Goal: Task Accomplishment & Management: Manage account settings

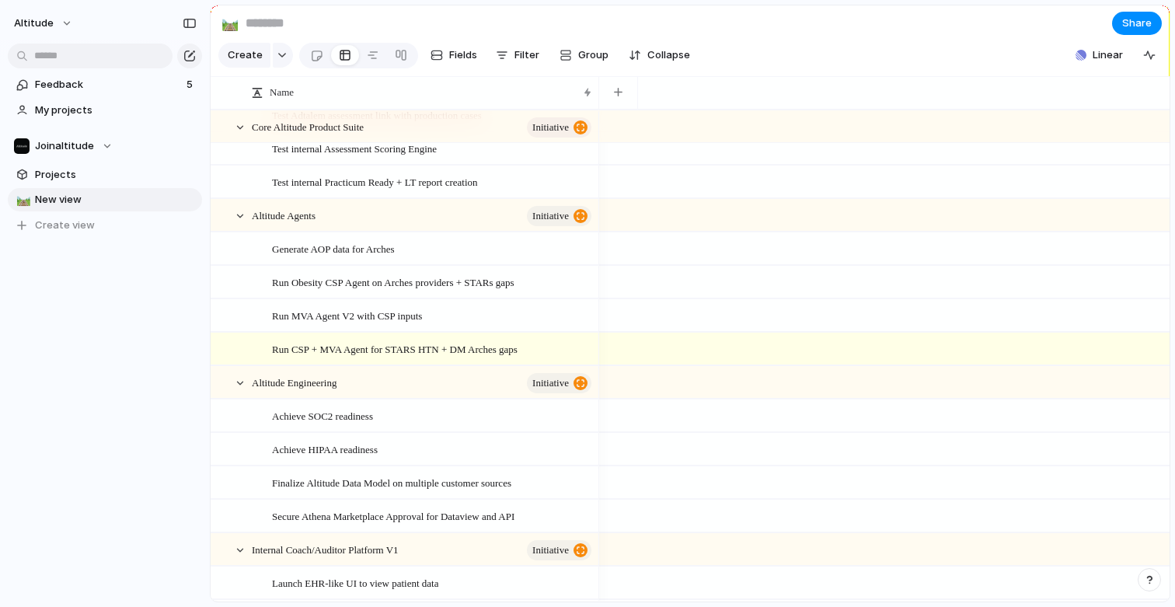
scroll to position [214, 0]
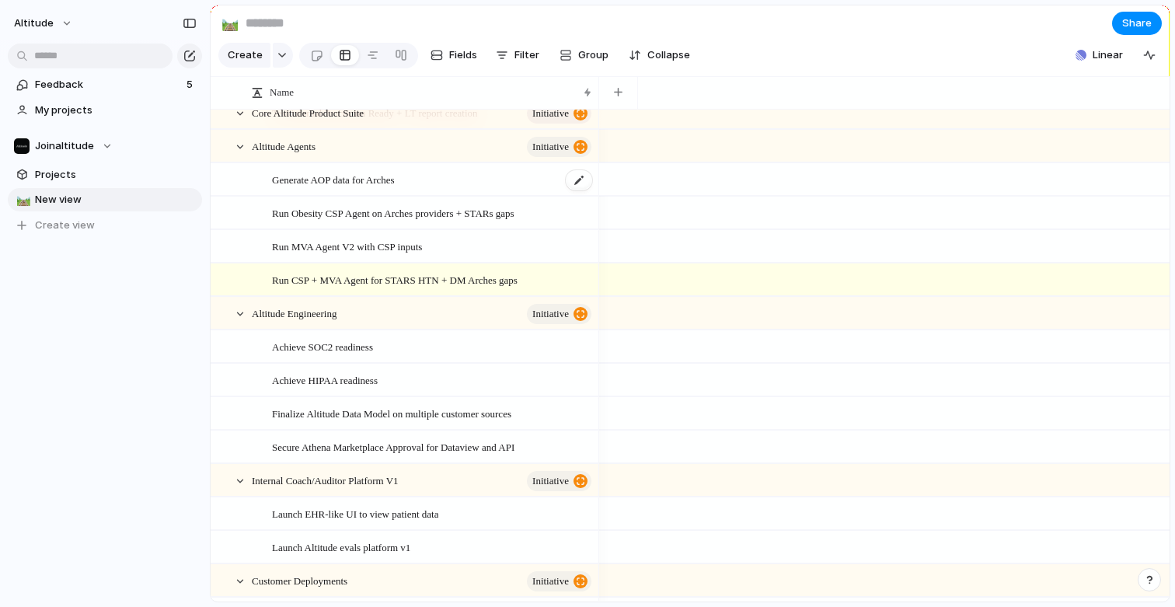
click at [455, 176] on div "Generate AOP data for Arches" at bounding box center [433, 180] width 322 height 32
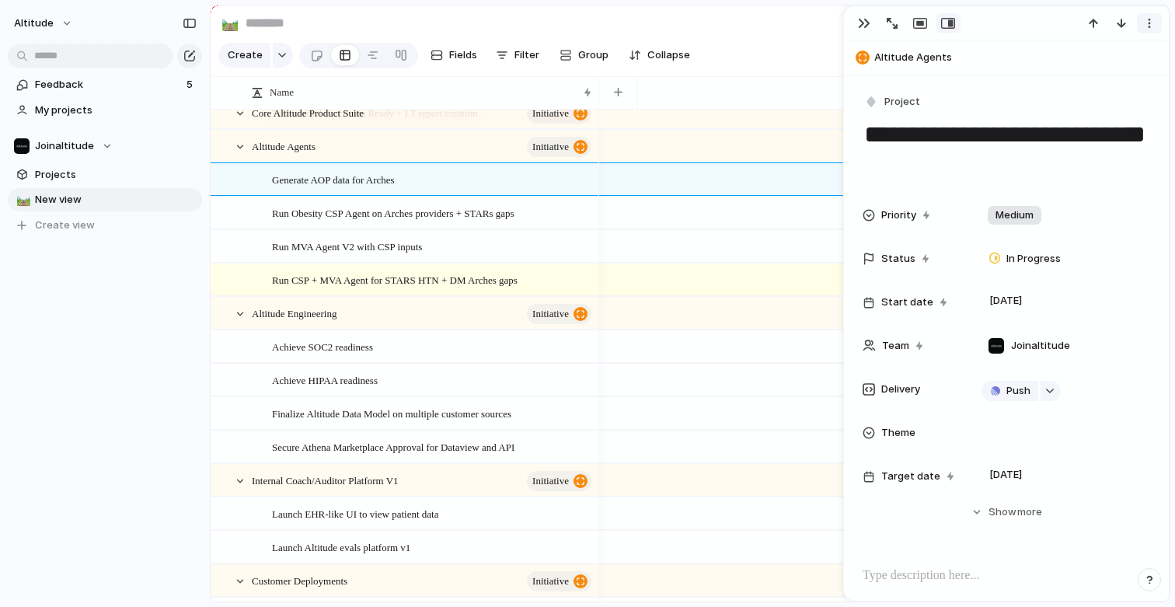
click at [1141, 28] on button "button" at bounding box center [1149, 23] width 25 height 20
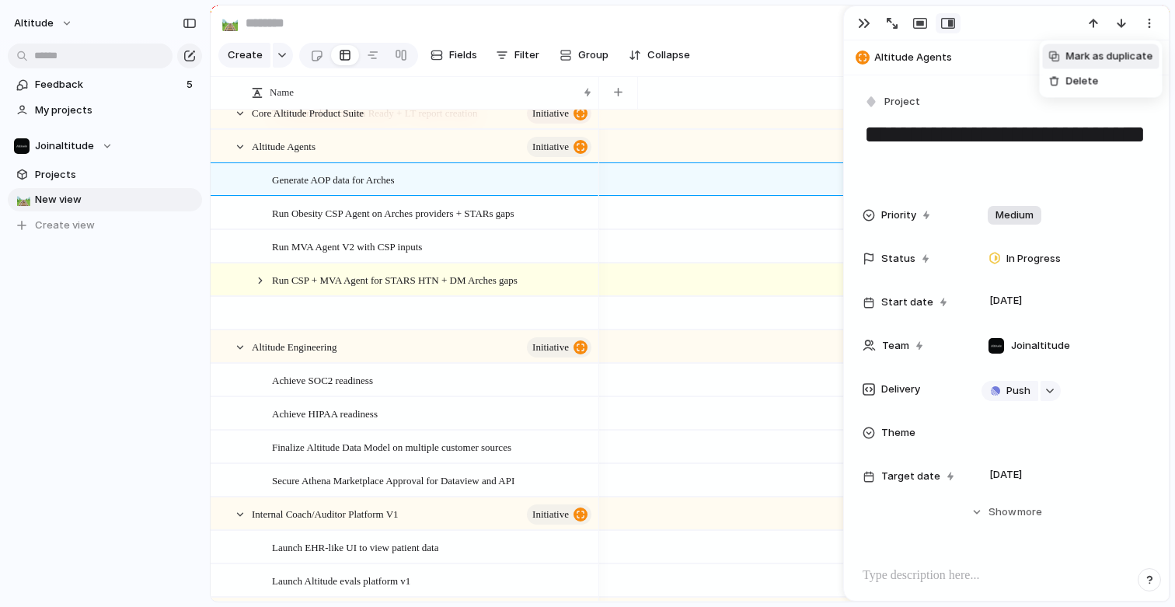
click at [987, 77] on div "Mark as duplicate Delete" at bounding box center [587, 303] width 1175 height 607
click at [259, 280] on div at bounding box center [260, 280] width 14 height 14
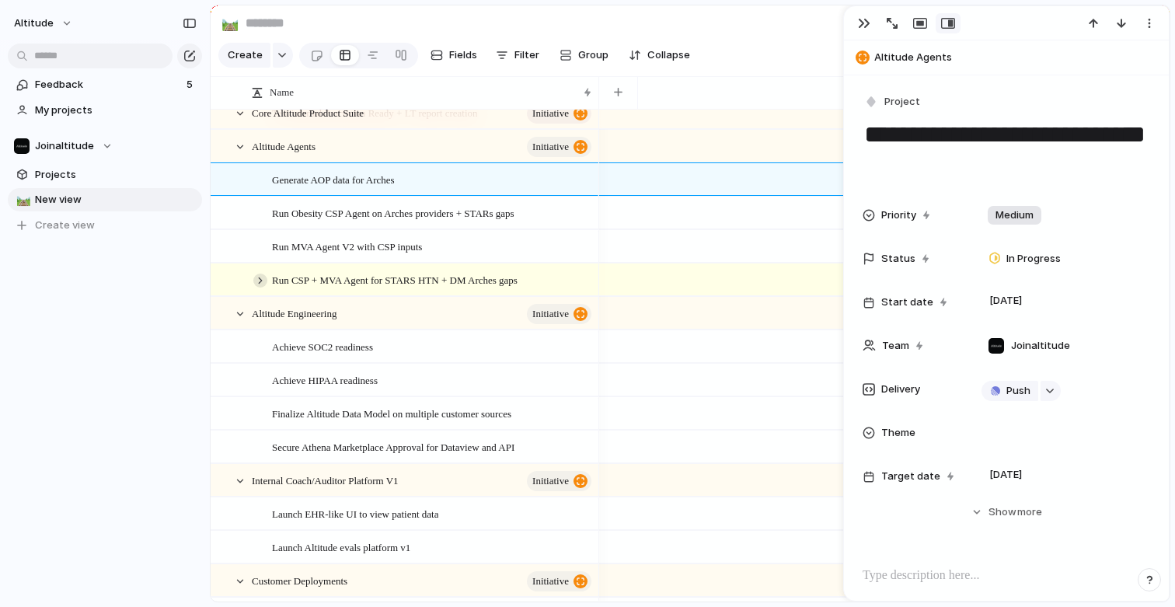
click at [259, 280] on div at bounding box center [260, 280] width 14 height 14
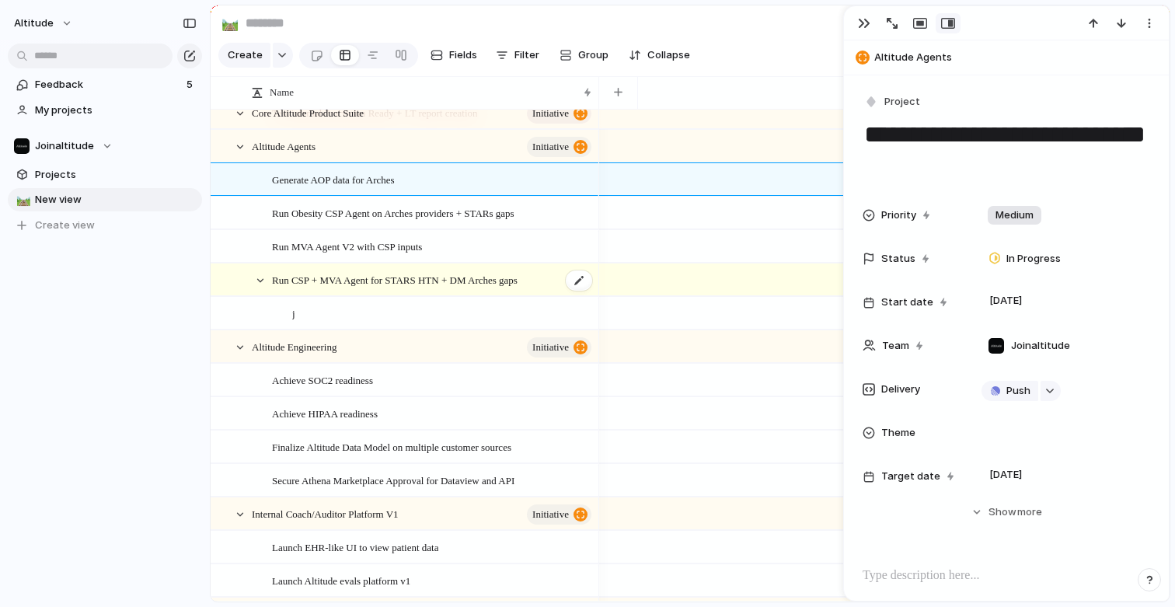
click at [361, 281] on span "Run CSP + MVA Agent for STARS HTN + DM Arches gaps" at bounding box center [394, 279] width 245 height 18
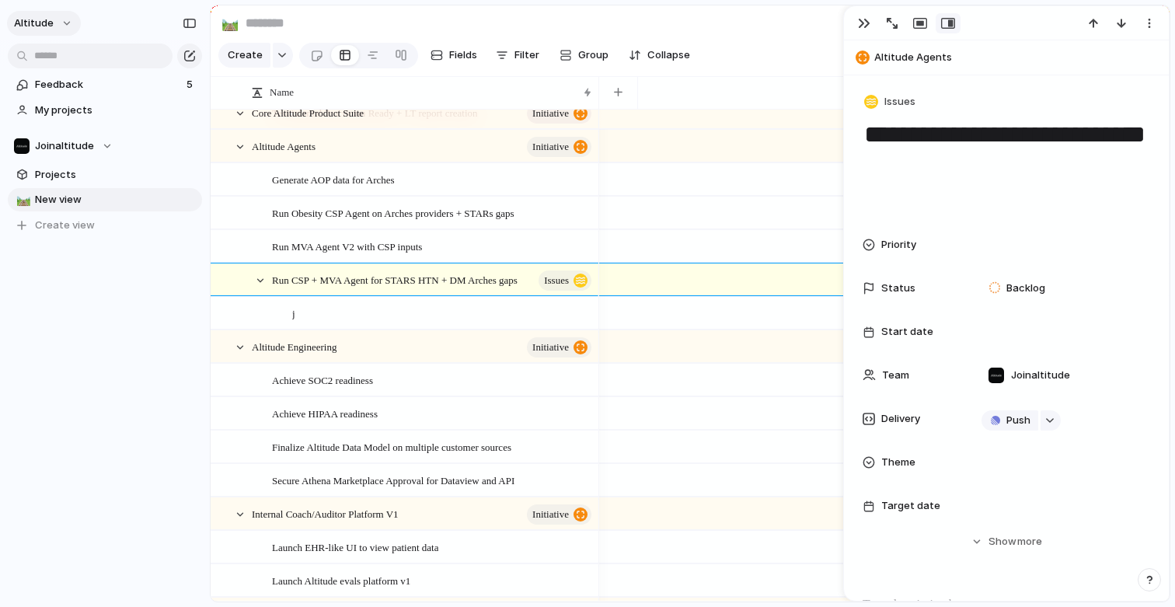
click at [29, 25] on span "Altitude" at bounding box center [34, 24] width 40 height 16
click at [46, 325] on div "Settings Invite members Change theme Sign out" at bounding box center [587, 303] width 1175 height 607
click at [72, 87] on span "Feedback" at bounding box center [108, 85] width 147 height 16
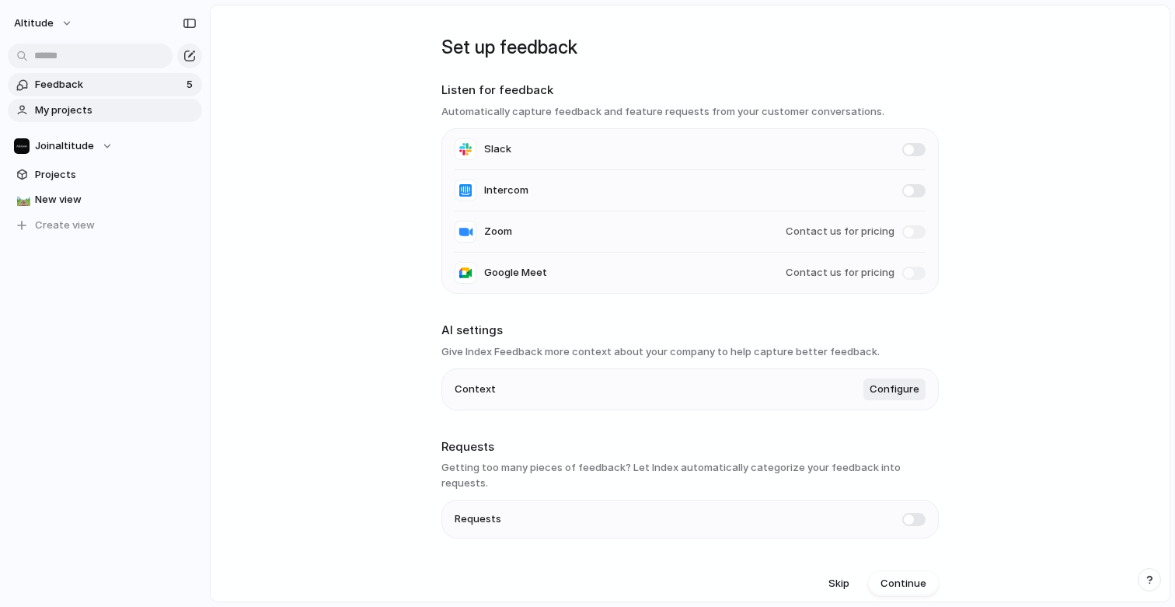
click at [67, 110] on span "My projects" at bounding box center [116, 111] width 162 height 16
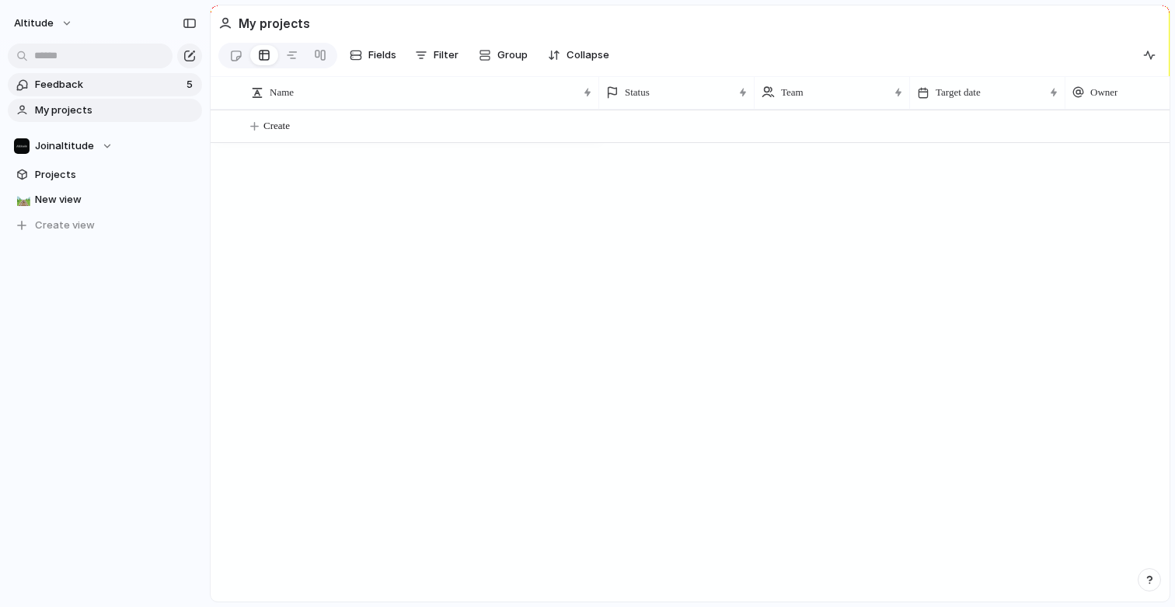
click at [67, 92] on span "Feedback" at bounding box center [108, 85] width 147 height 16
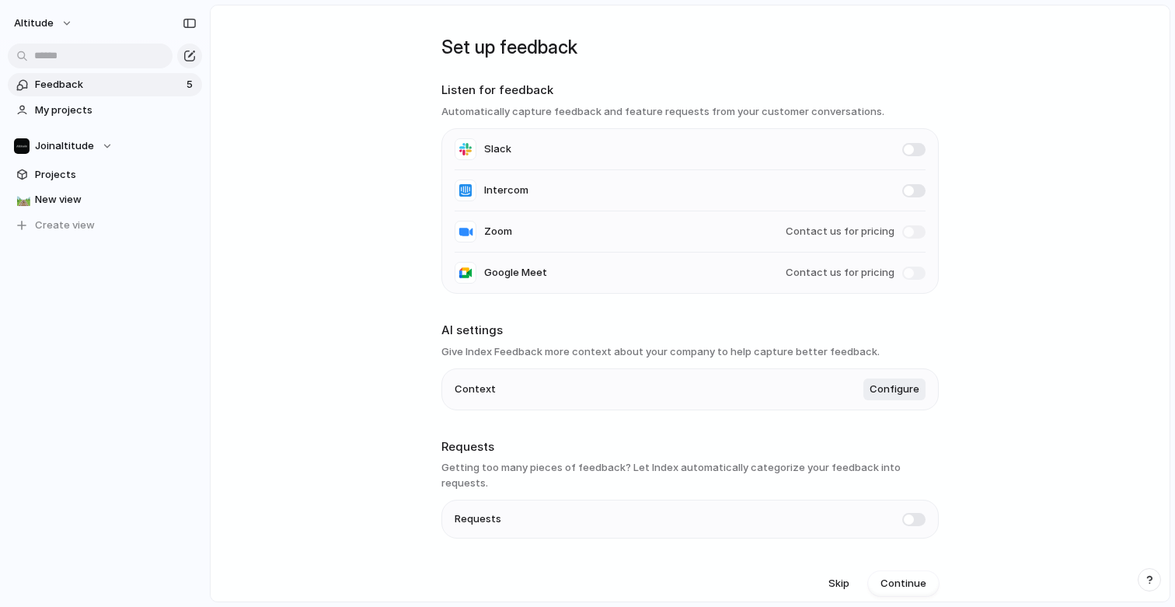
click at [89, 85] on span "Feedback" at bounding box center [108, 85] width 147 height 16
click at [68, 117] on link "My projects" at bounding box center [105, 110] width 194 height 23
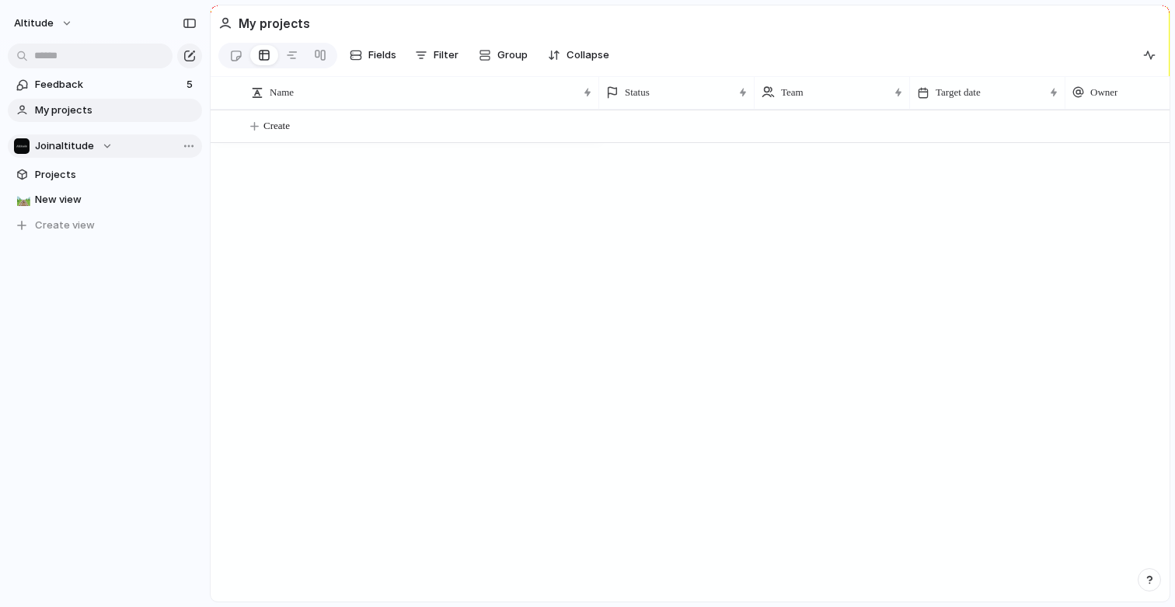
click at [64, 142] on span "Joinaltitude" at bounding box center [64, 146] width 59 height 16
click at [79, 206] on span "Joinaltitude" at bounding box center [77, 209] width 59 height 16
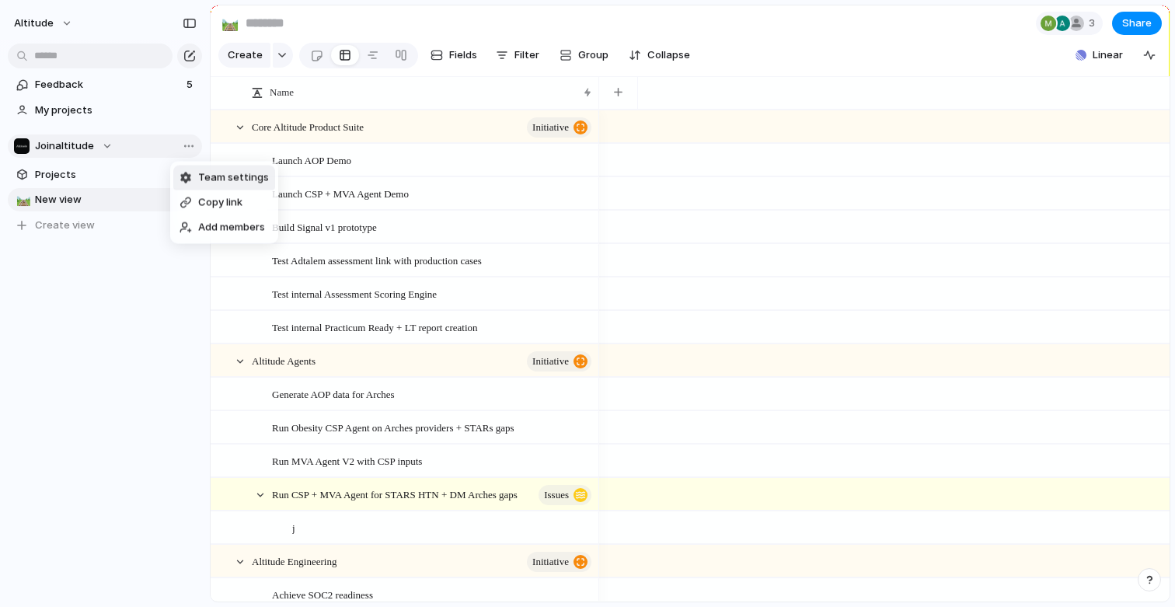
click at [225, 181] on span "Team settings" at bounding box center [233, 178] width 71 height 16
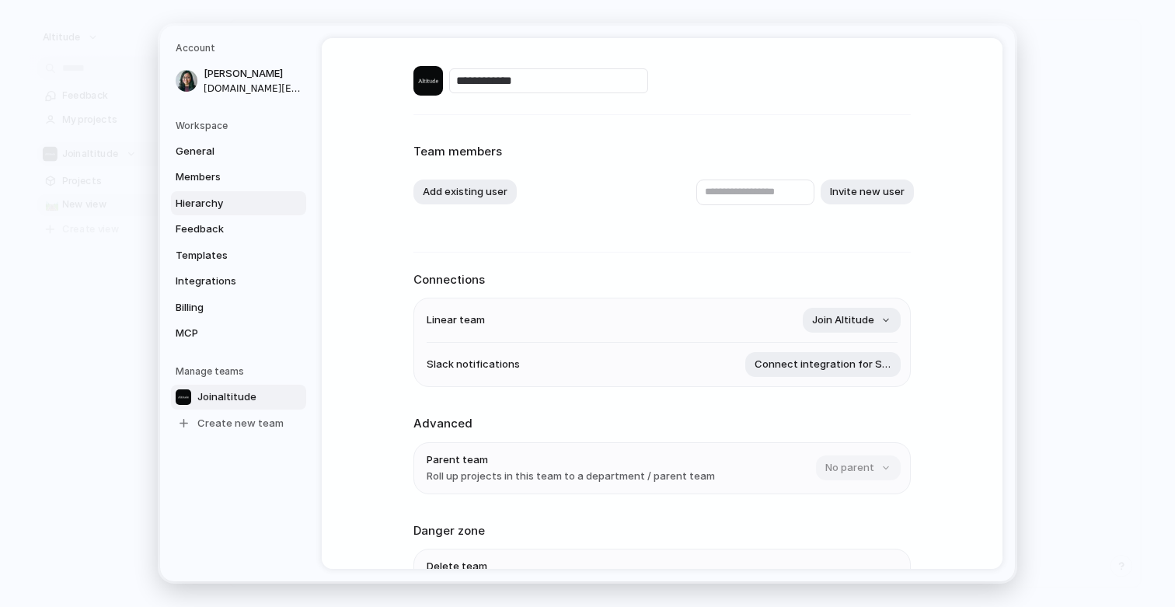
click at [252, 199] on span "Hierarchy" at bounding box center [225, 204] width 99 height 16
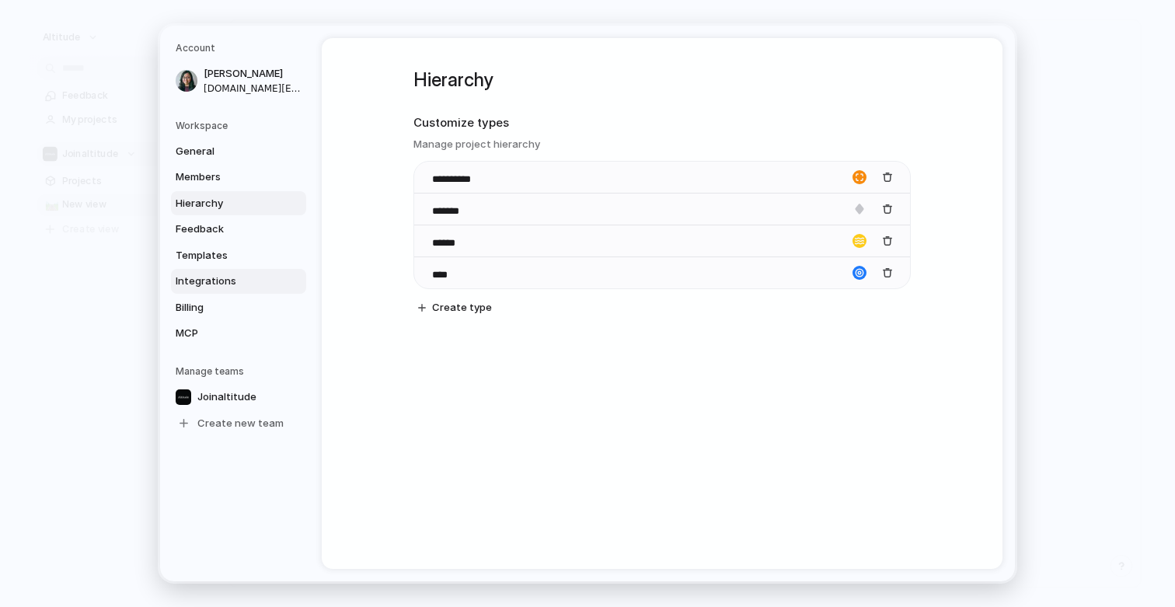
click at [234, 292] on link "Integrations" at bounding box center [238, 281] width 135 height 25
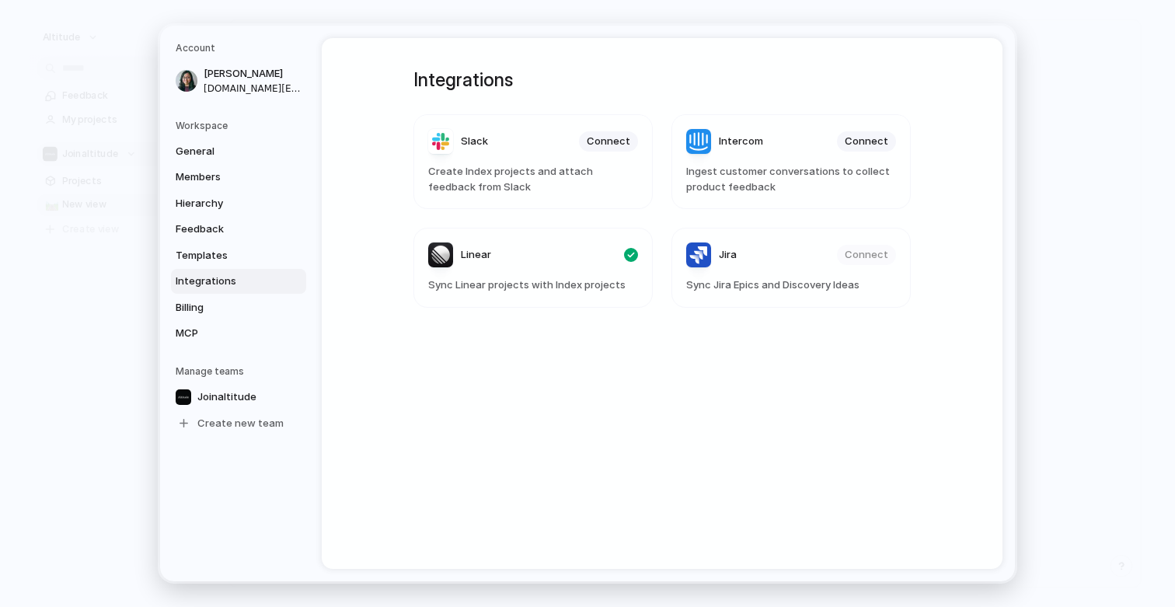
click at [235, 269] on link "Integrations" at bounding box center [238, 281] width 135 height 25
click at [230, 255] on span "Templates" at bounding box center [225, 256] width 99 height 16
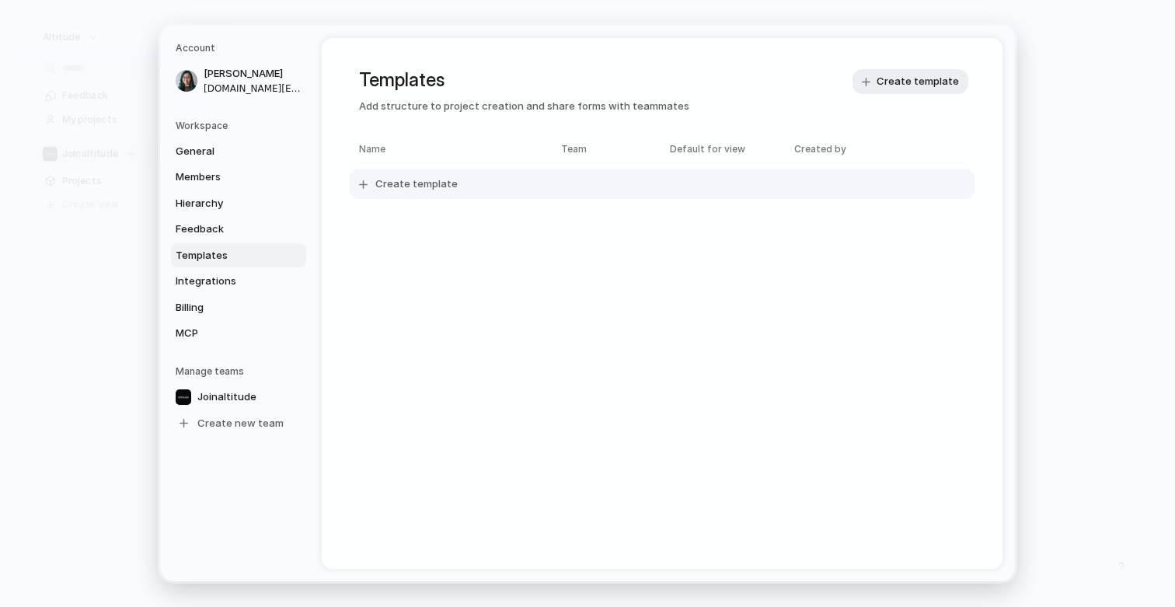
click at [423, 192] on button "Create template" at bounding box center [662, 184] width 625 height 30
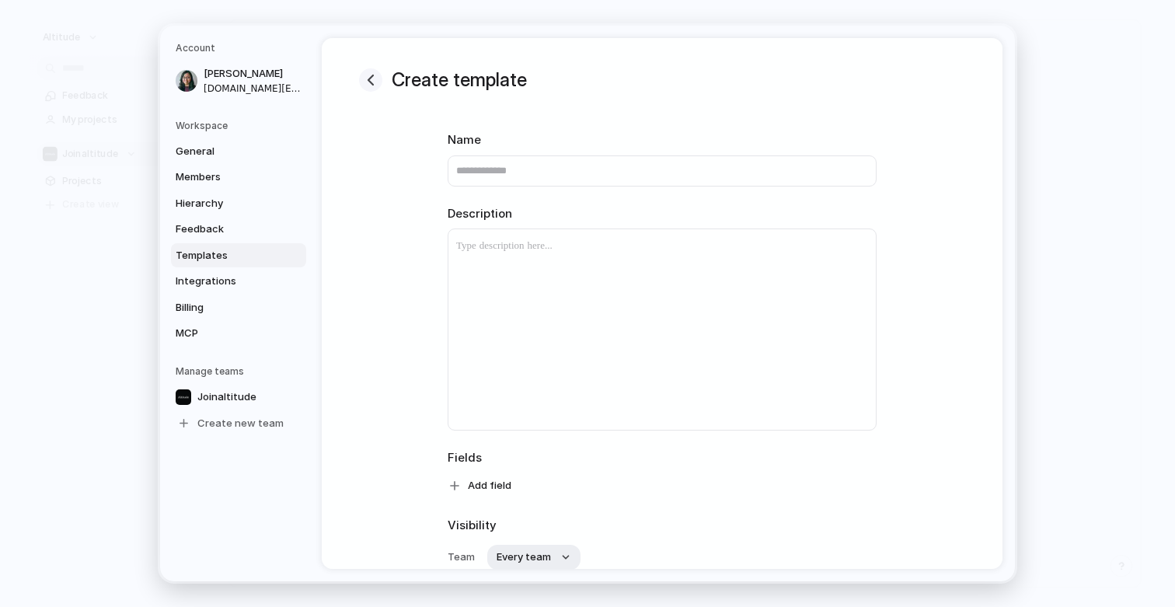
click at [370, 77] on div "button" at bounding box center [370, 80] width 19 height 19
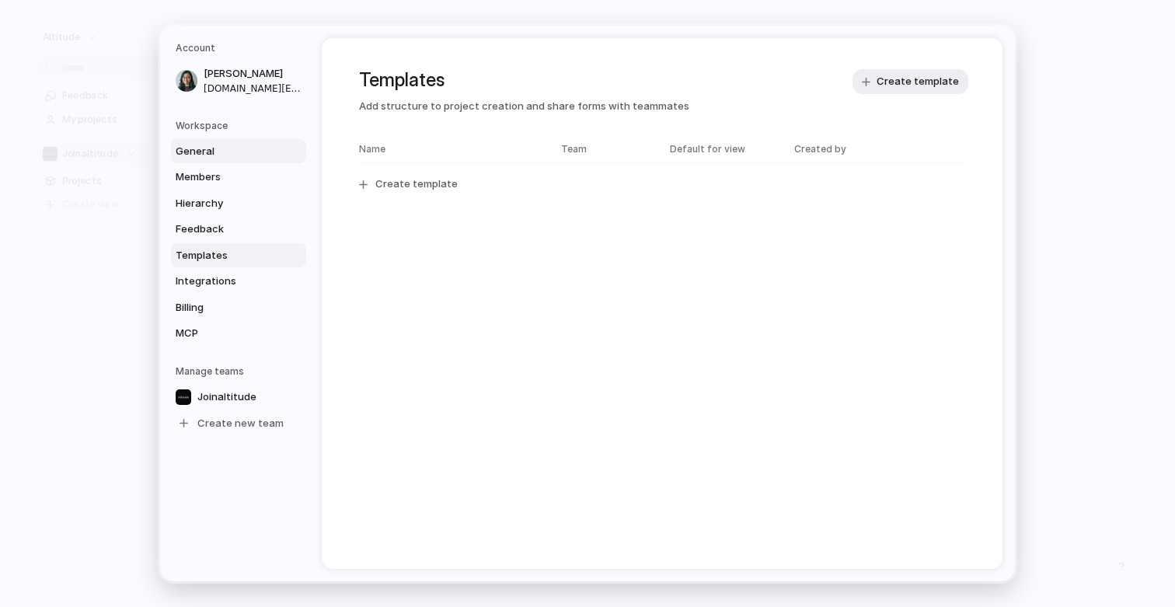
click at [246, 157] on span "General" at bounding box center [225, 152] width 99 height 16
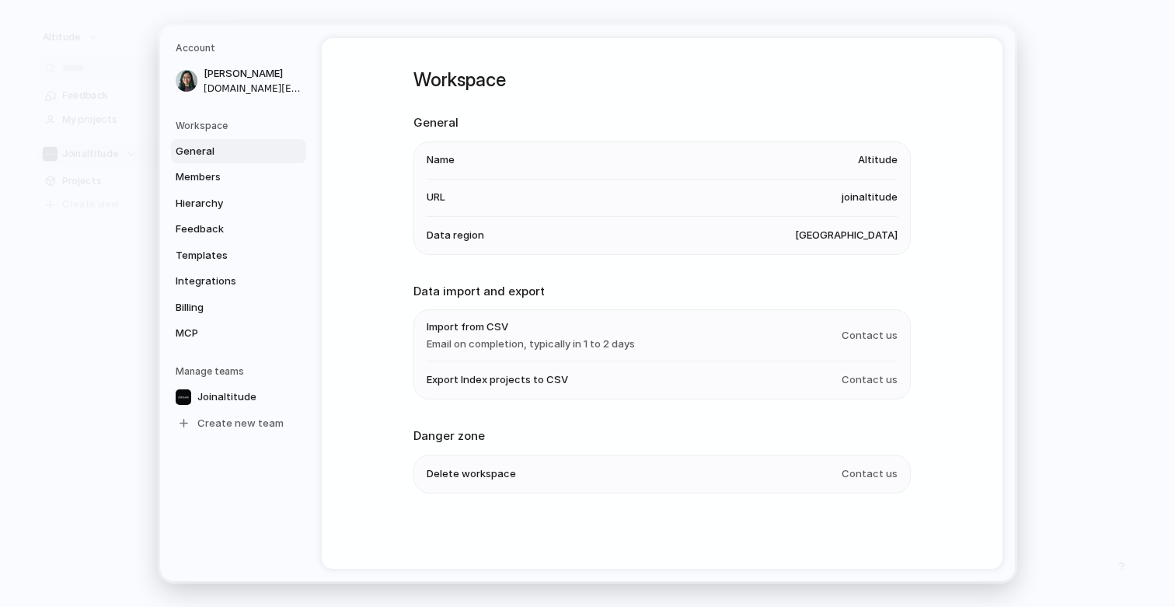
click at [445, 195] on span "URL" at bounding box center [436, 198] width 19 height 16
click at [441, 241] on span "Data region" at bounding box center [455, 236] width 57 height 16
click at [437, 332] on span "Import from CSV" at bounding box center [531, 327] width 208 height 16
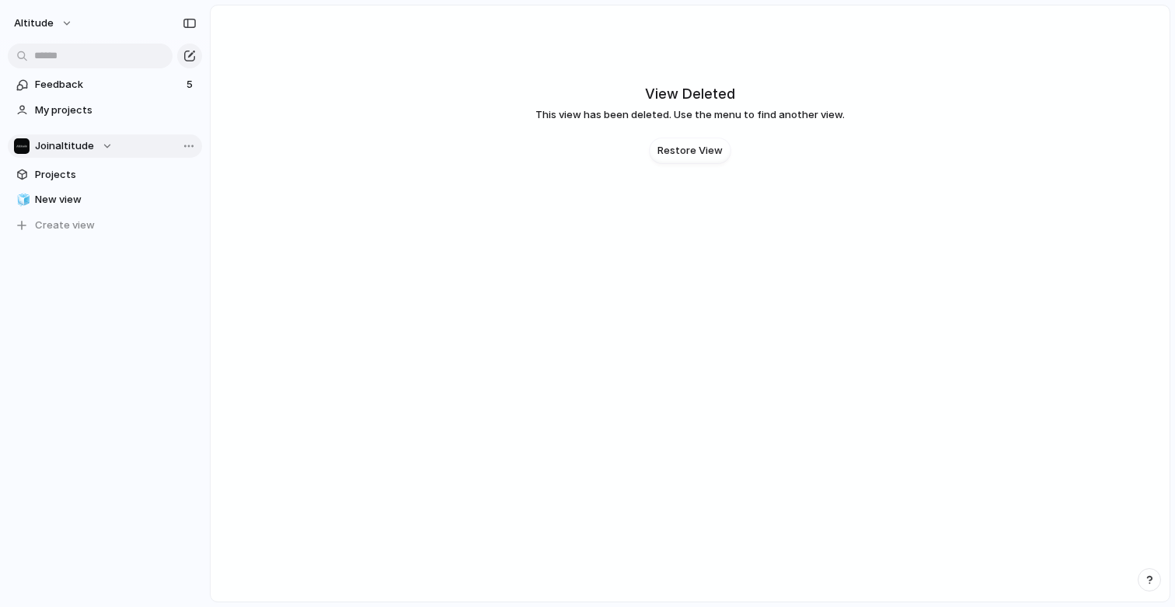
click at [87, 141] on span "Joinaltitude" at bounding box center [64, 146] width 59 height 16
click at [71, 207] on span "Joinaltitude" at bounding box center [77, 209] width 59 height 16
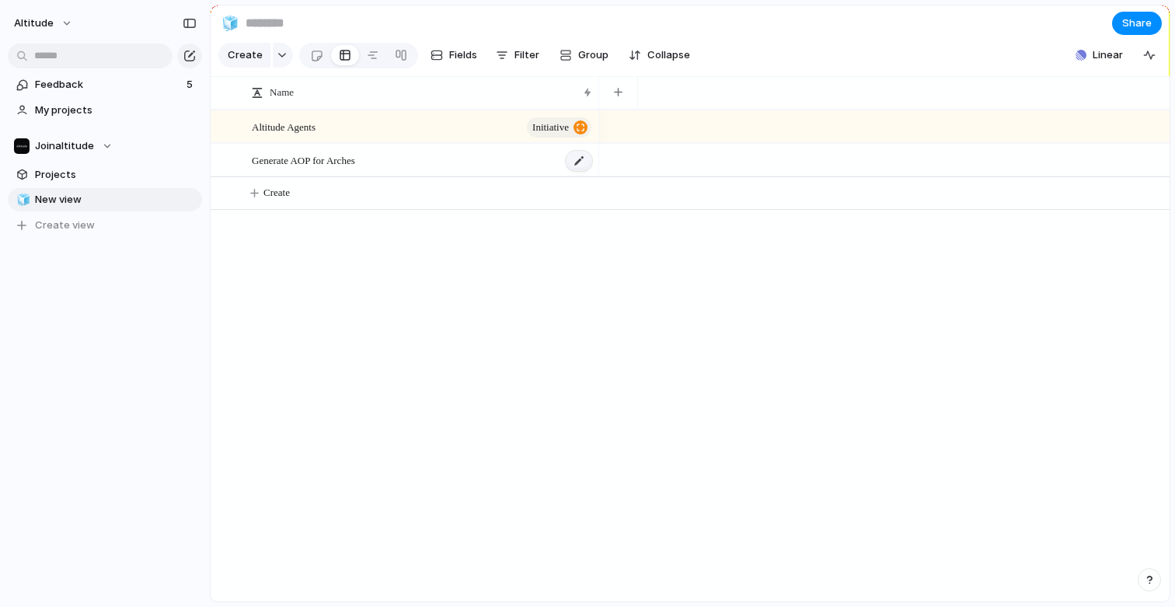
click at [579, 161] on div at bounding box center [579, 161] width 26 height 20
click at [339, 227] on span "Generate AOP for Arches" at bounding box center [303, 227] width 103 height 18
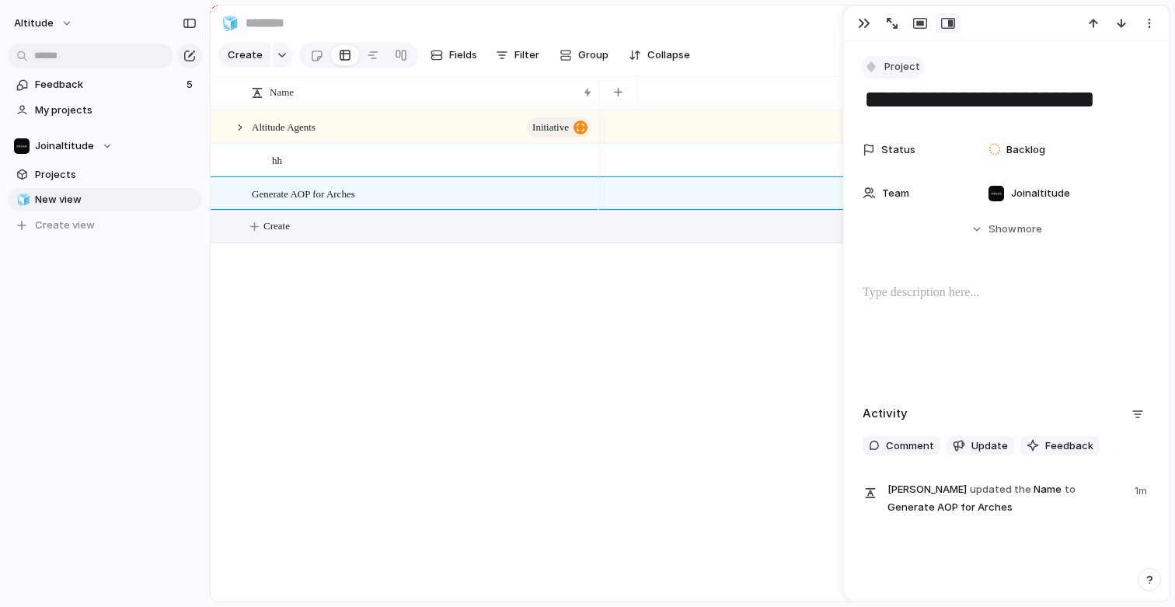
click at [888, 71] on span "Project" at bounding box center [902, 67] width 36 height 16
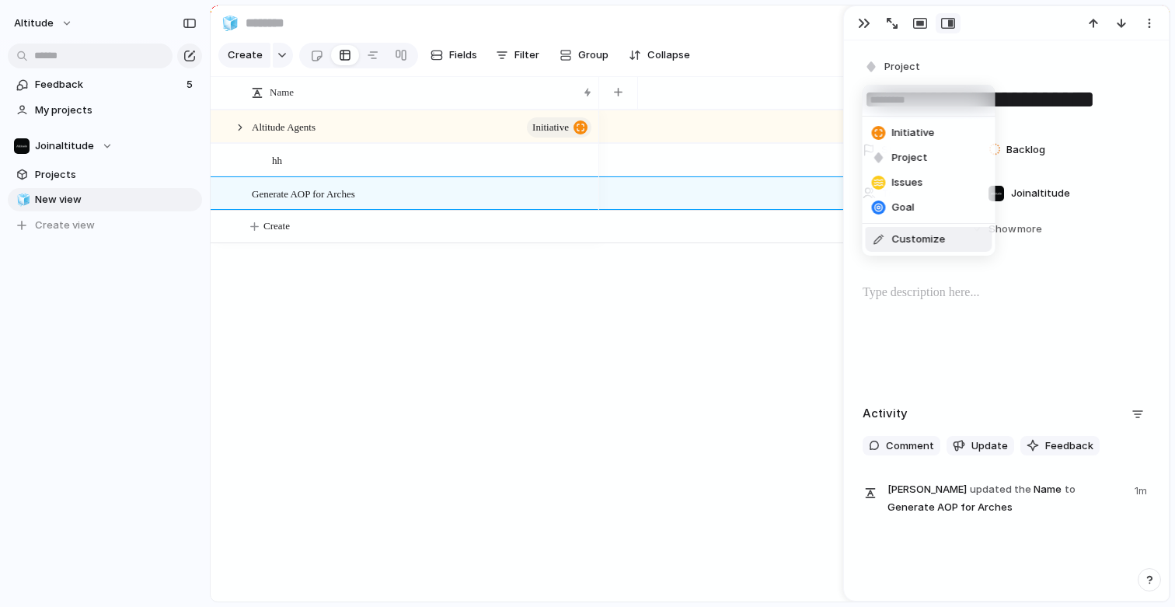
click at [903, 242] on span "Customize" at bounding box center [919, 240] width 54 height 16
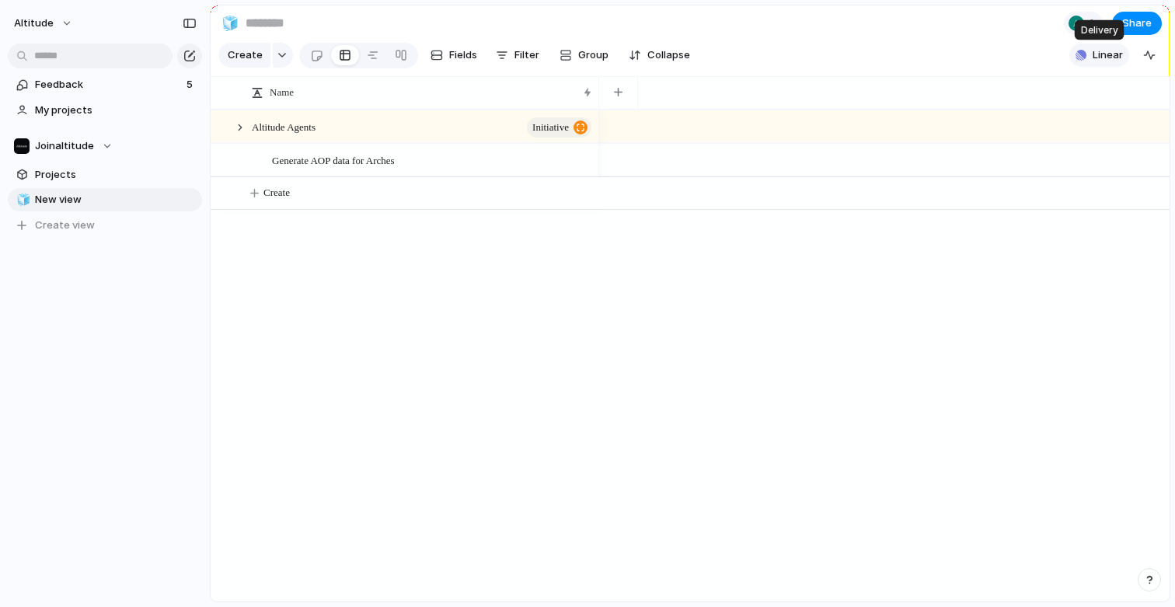
click at [1098, 54] on span "Linear" at bounding box center [1107, 55] width 30 height 16
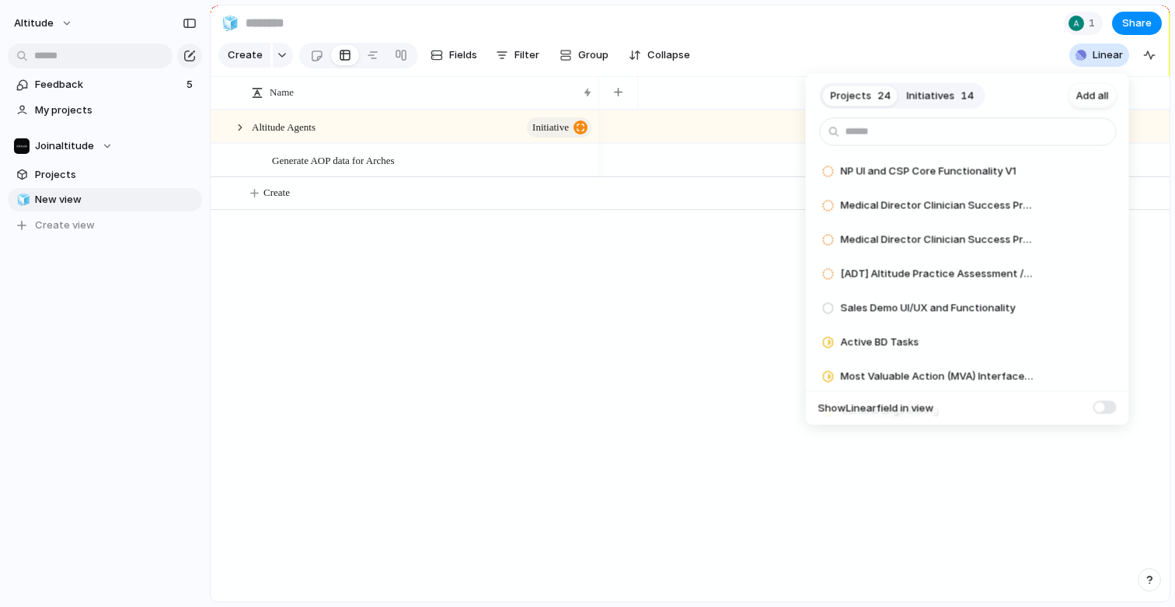
click at [996, 49] on div "Projects 24 Initiatives 14 Add all NP UI and CSP Core Functionality V1 Add Medi…" at bounding box center [587, 303] width 1175 height 607
